Goal: Register for event/course

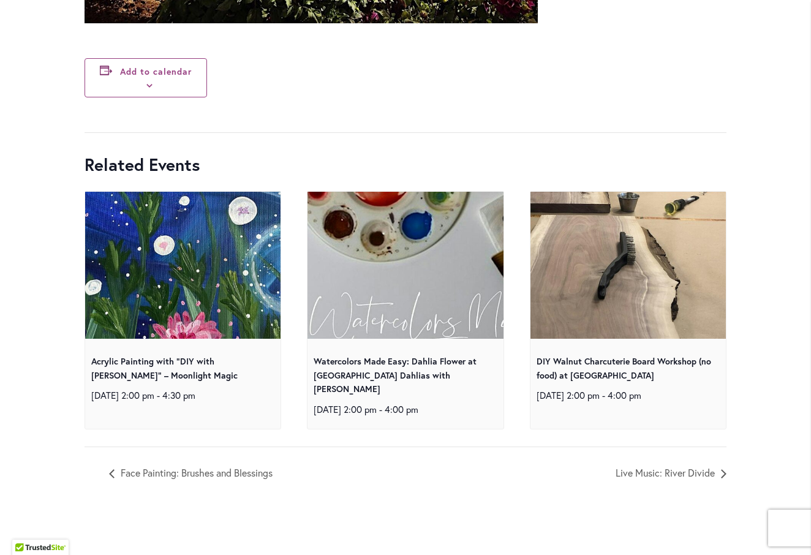
scroll to position [4527, 0]
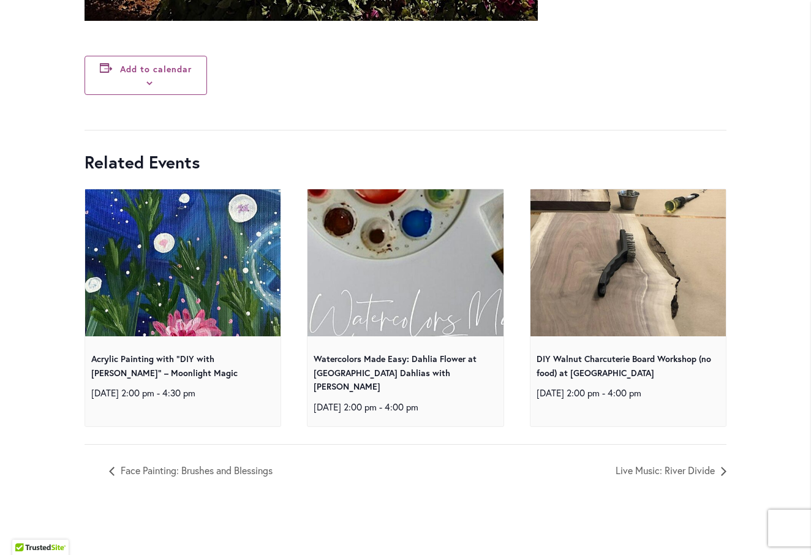
click at [204, 290] on img at bounding box center [182, 262] width 391 height 391
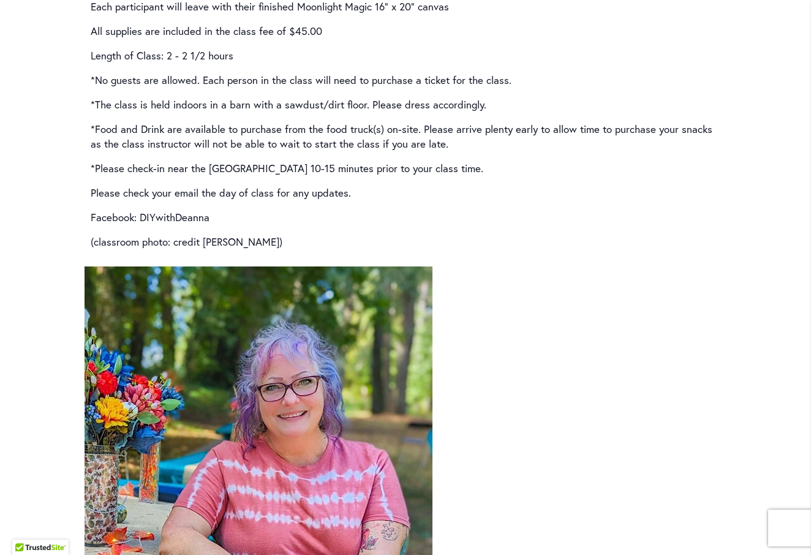
scroll to position [191, 0]
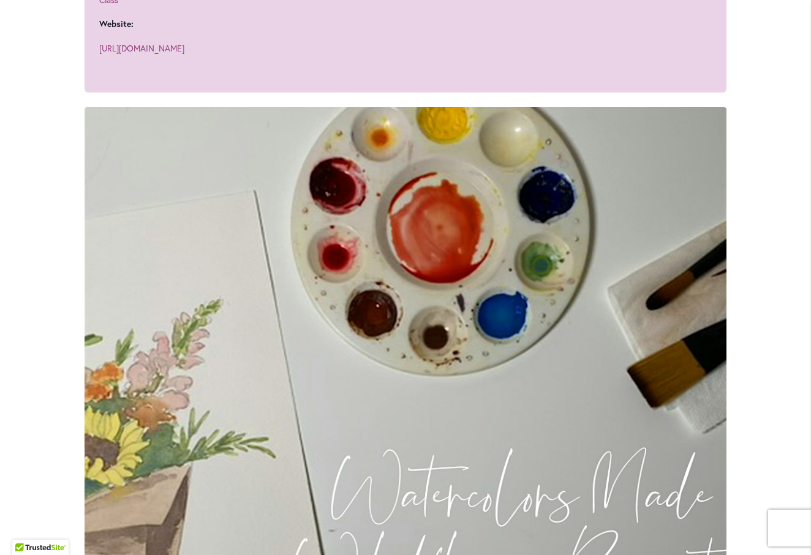
scroll to position [1027, 0]
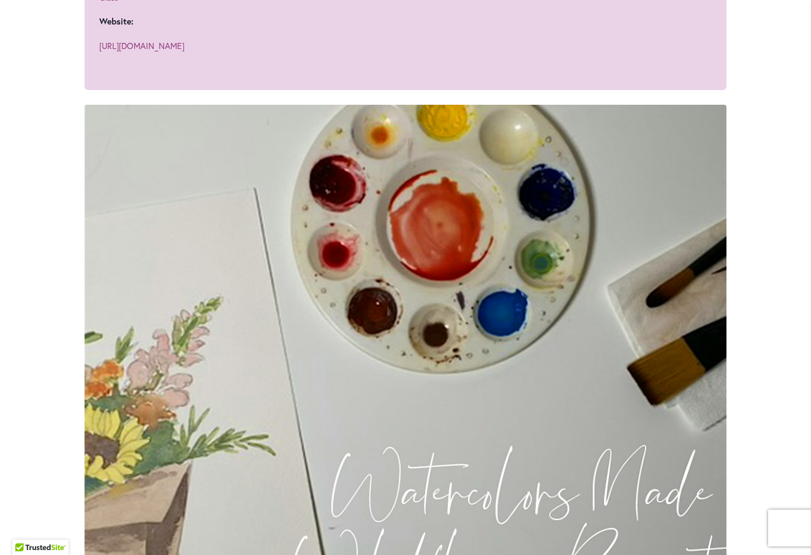
click at [197, 460] on img at bounding box center [406, 402] width 642 height 595
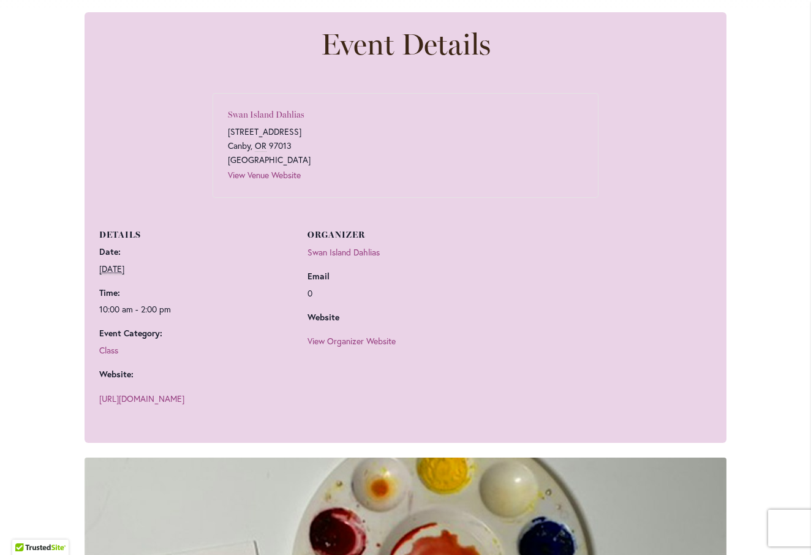
scroll to position [446, 0]
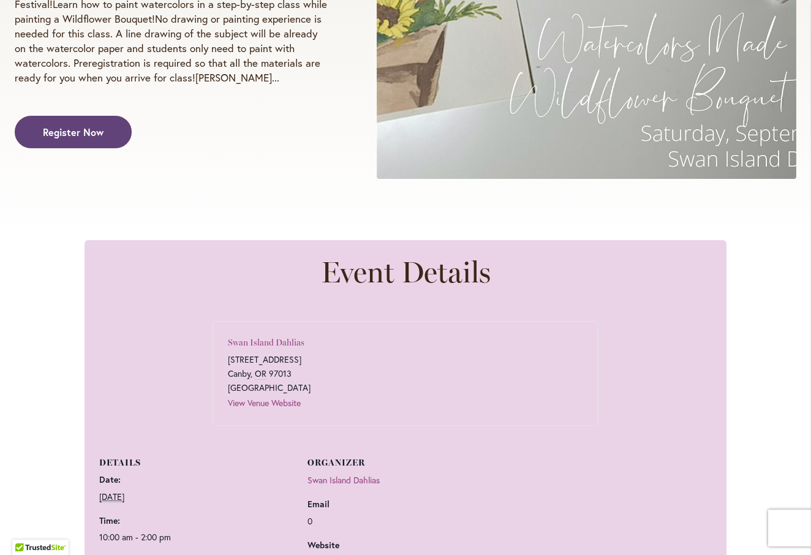
click at [84, 148] on link "Register Now" at bounding box center [73, 132] width 117 height 32
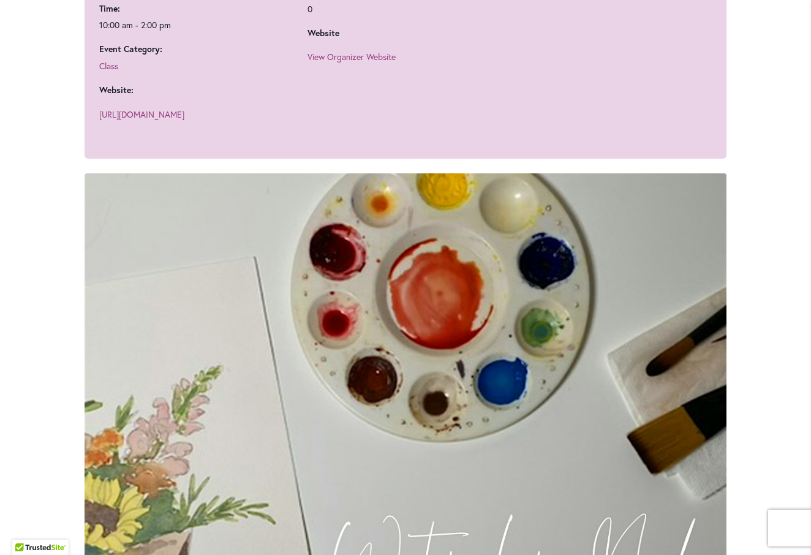
scroll to position [1255, 0]
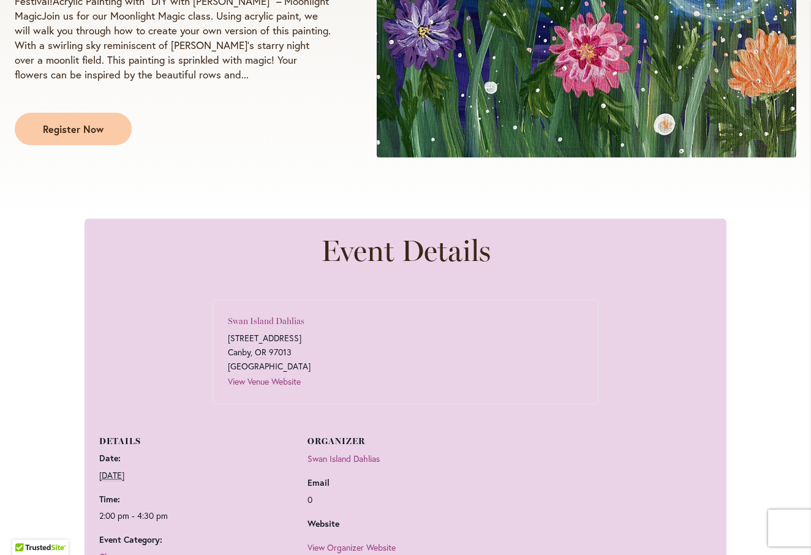
scroll to position [612, 0]
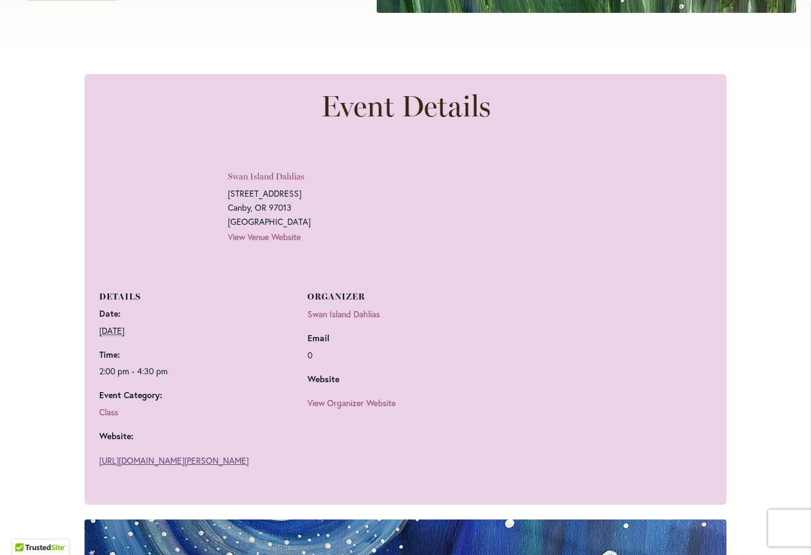
click at [160, 459] on link "https://www.eventbrite.com/e/acrylic-painting-with-diy-with-deanna-moonlight-ma…" at bounding box center [173, 461] width 149 height 12
